Goal: Find specific page/section: Find specific page/section

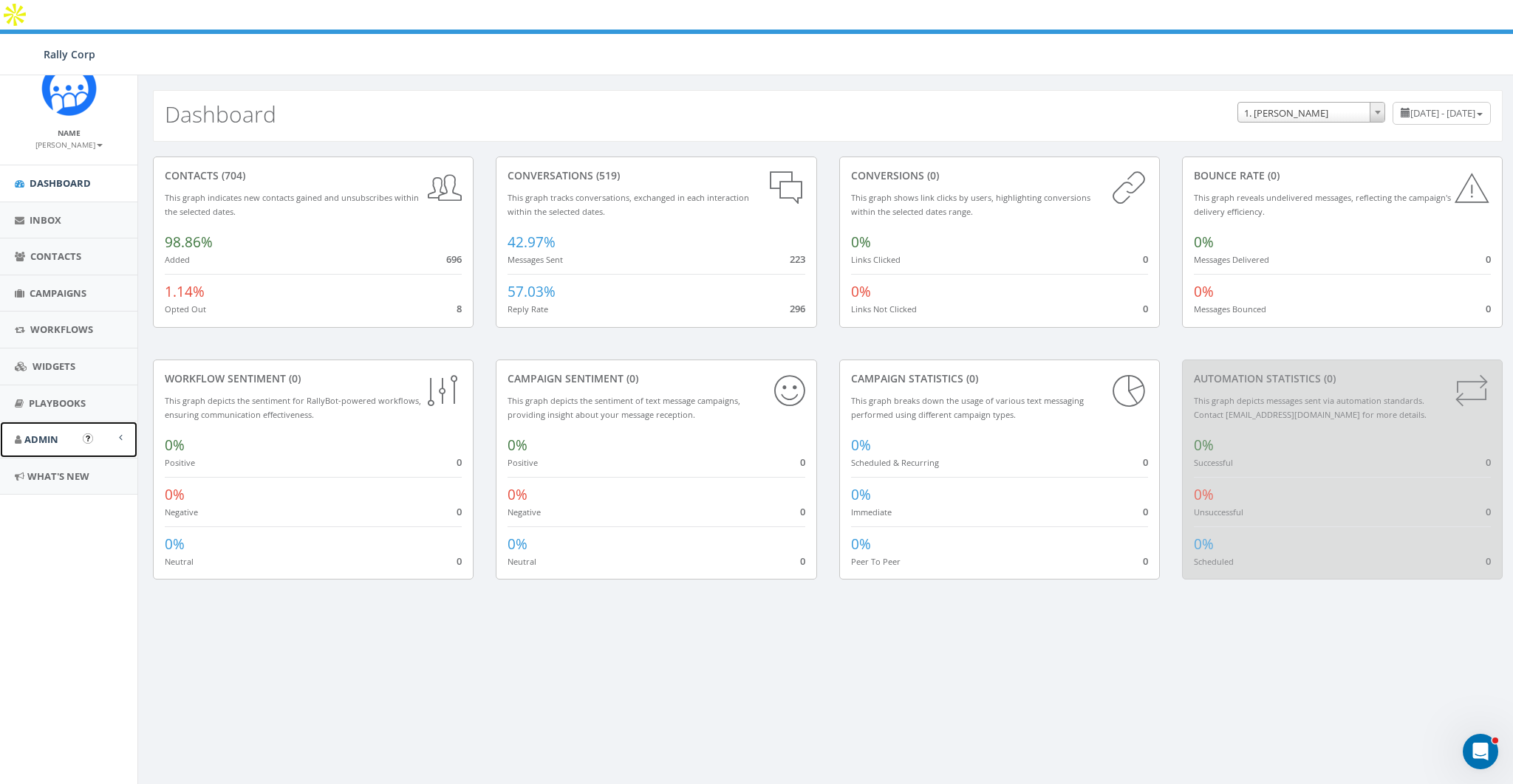
click at [62, 432] on link "Admin" at bounding box center [68, 439] width 138 height 36
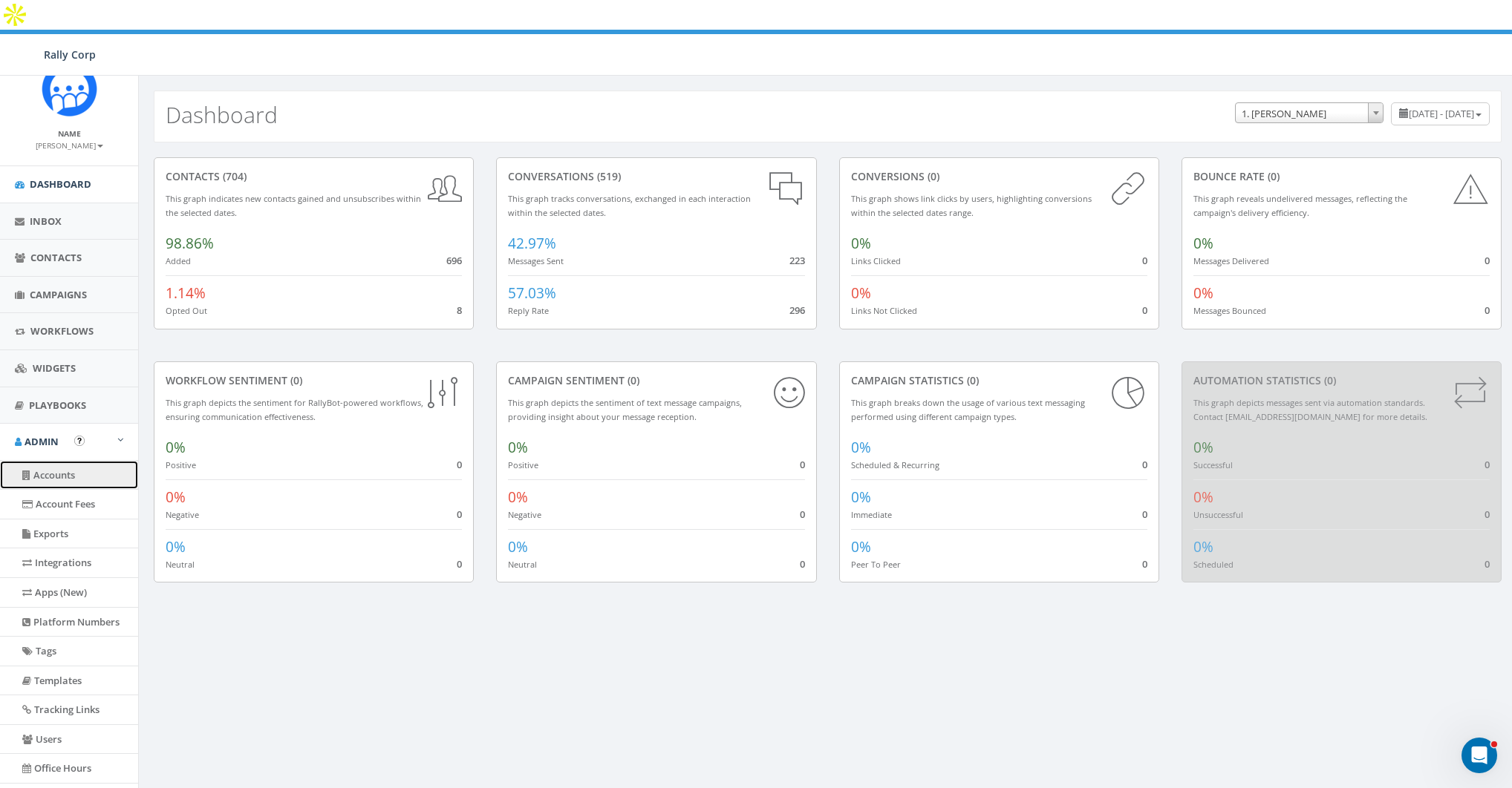
click at [57, 472] on link "Accounts" at bounding box center [69, 475] width 139 height 29
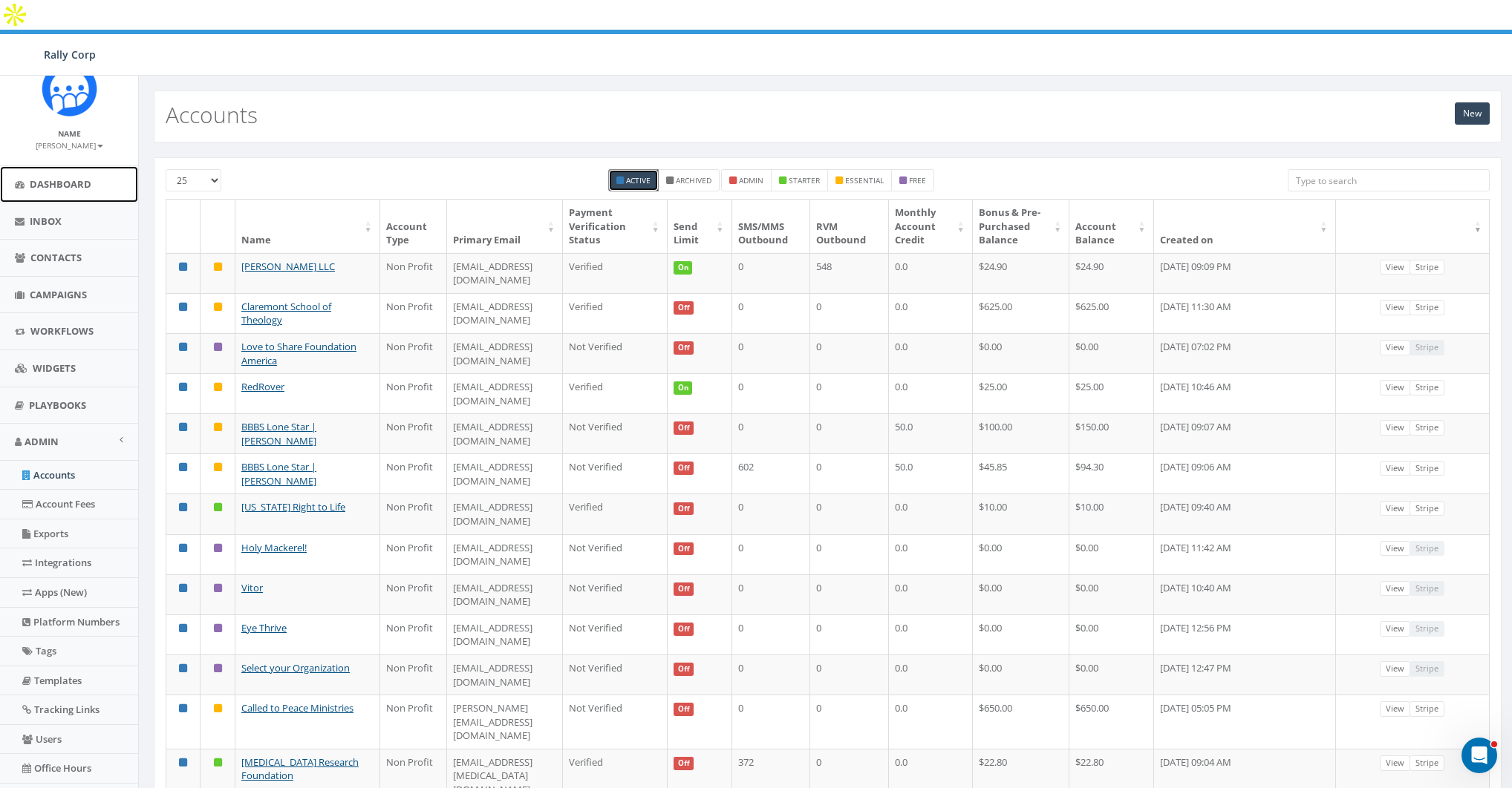
drag, startPoint x: 60, startPoint y: 179, endPoint x: 43, endPoint y: 162, distance: 24.0
click at [60, 179] on span "Dashboard" at bounding box center [60, 183] width 62 height 13
